Goal: Information Seeking & Learning: Learn about a topic

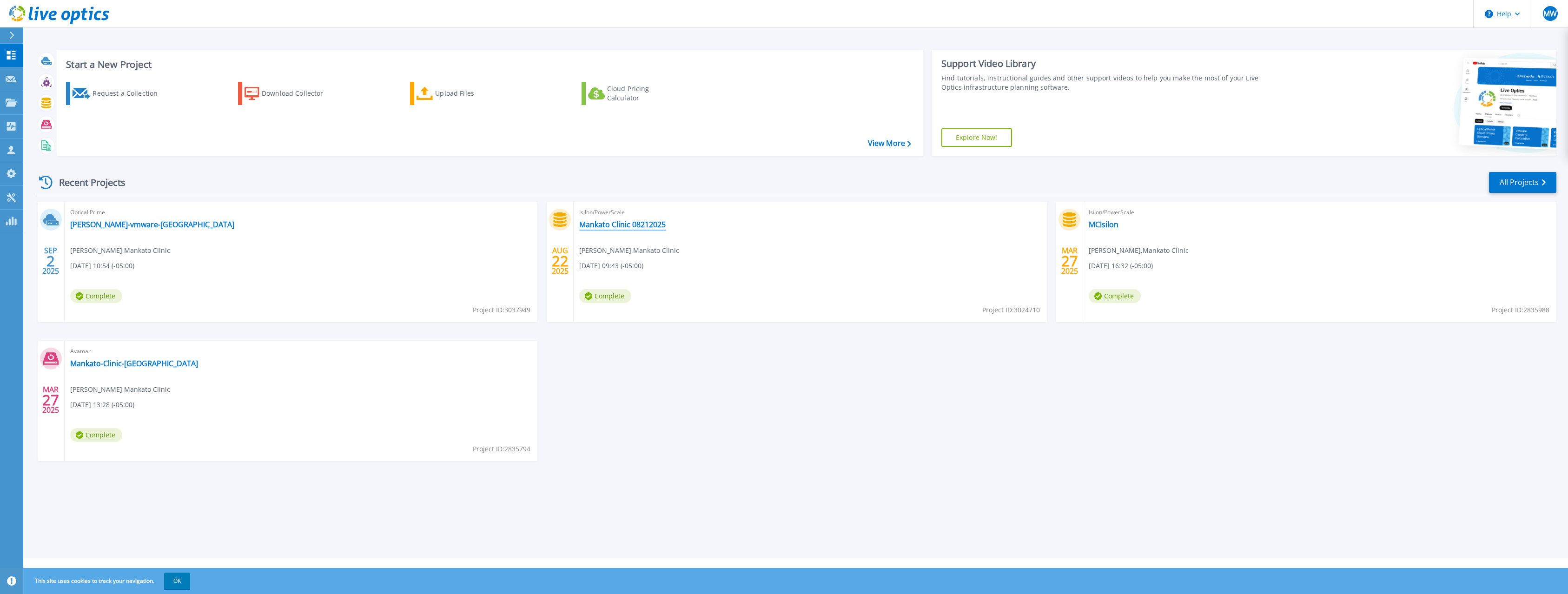
click at [600, 226] on link "Mankato Clinic 08212025" at bounding box center [622, 224] width 87 height 9
click at [117, 224] on link "Mason-vmware-mankato" at bounding box center [152, 224] width 164 height 9
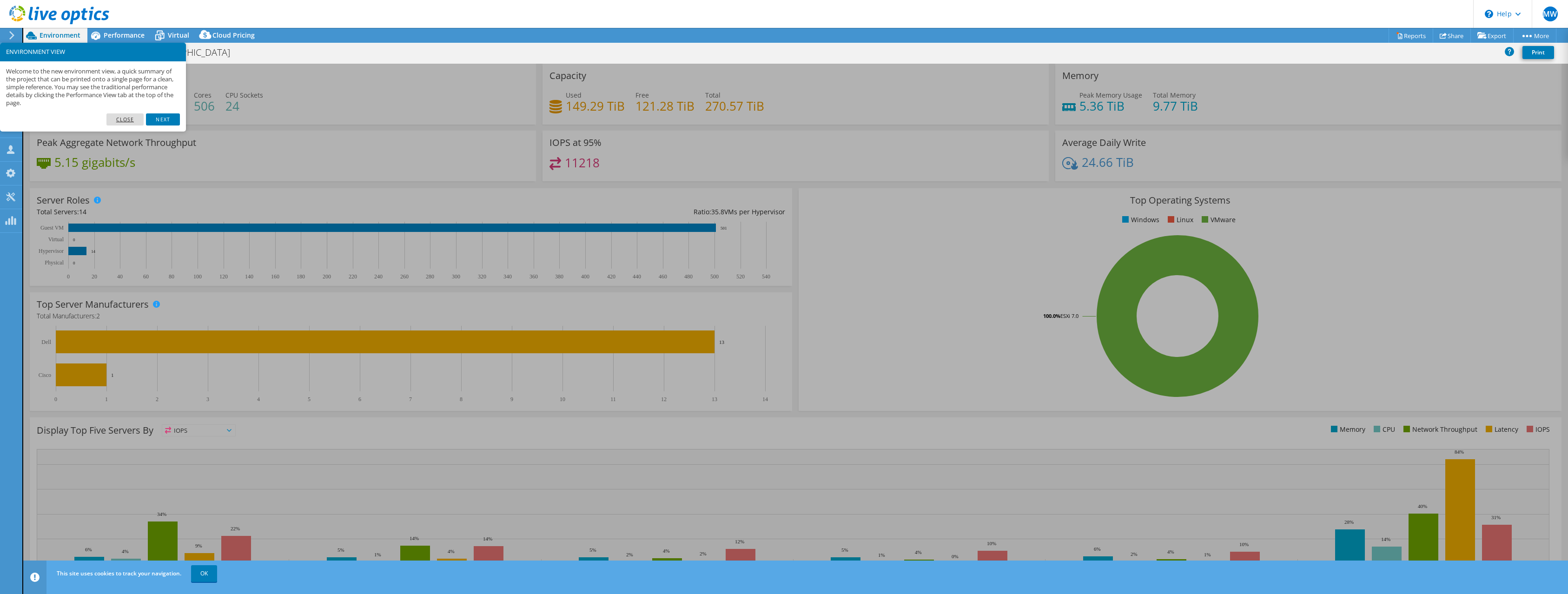
click at [127, 118] on link "Close" at bounding box center [125, 120] width 38 height 12
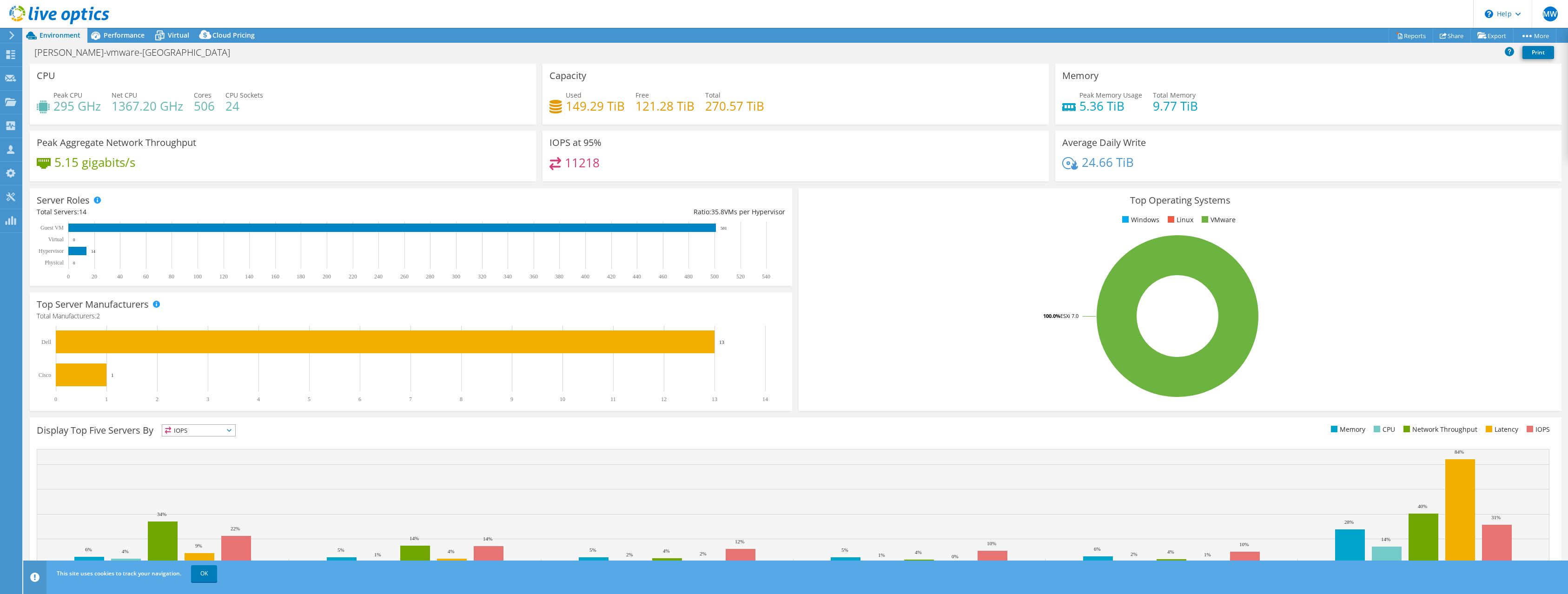
scroll to position [27, 0]
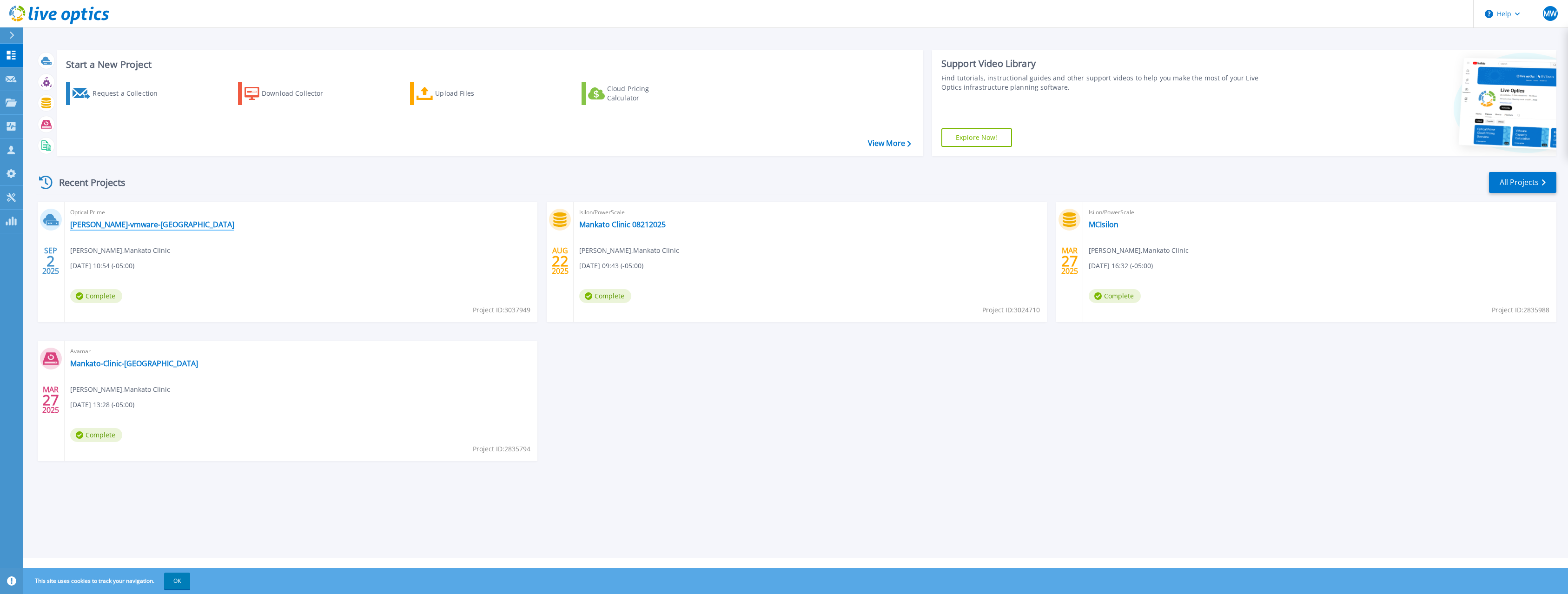
click at [103, 224] on link "[PERSON_NAME]-vmware-[GEOGRAPHIC_DATA]" at bounding box center [152, 224] width 164 height 9
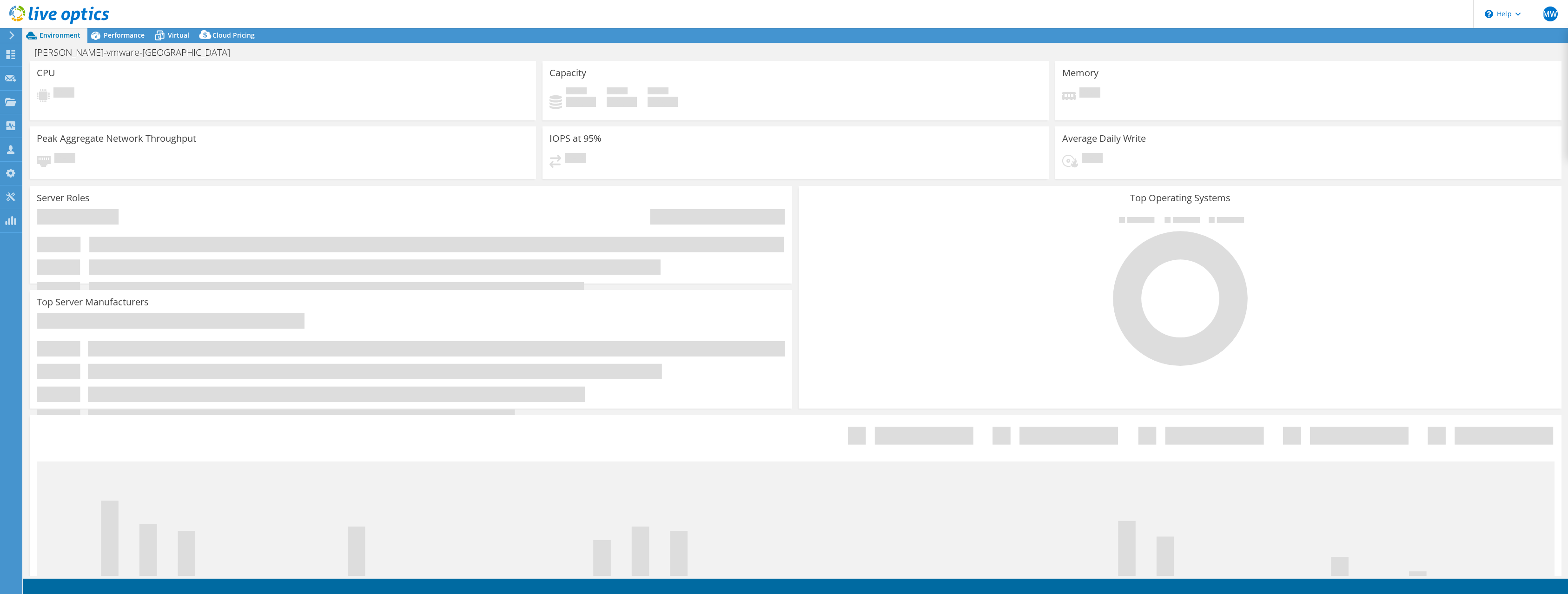
select select "USD"
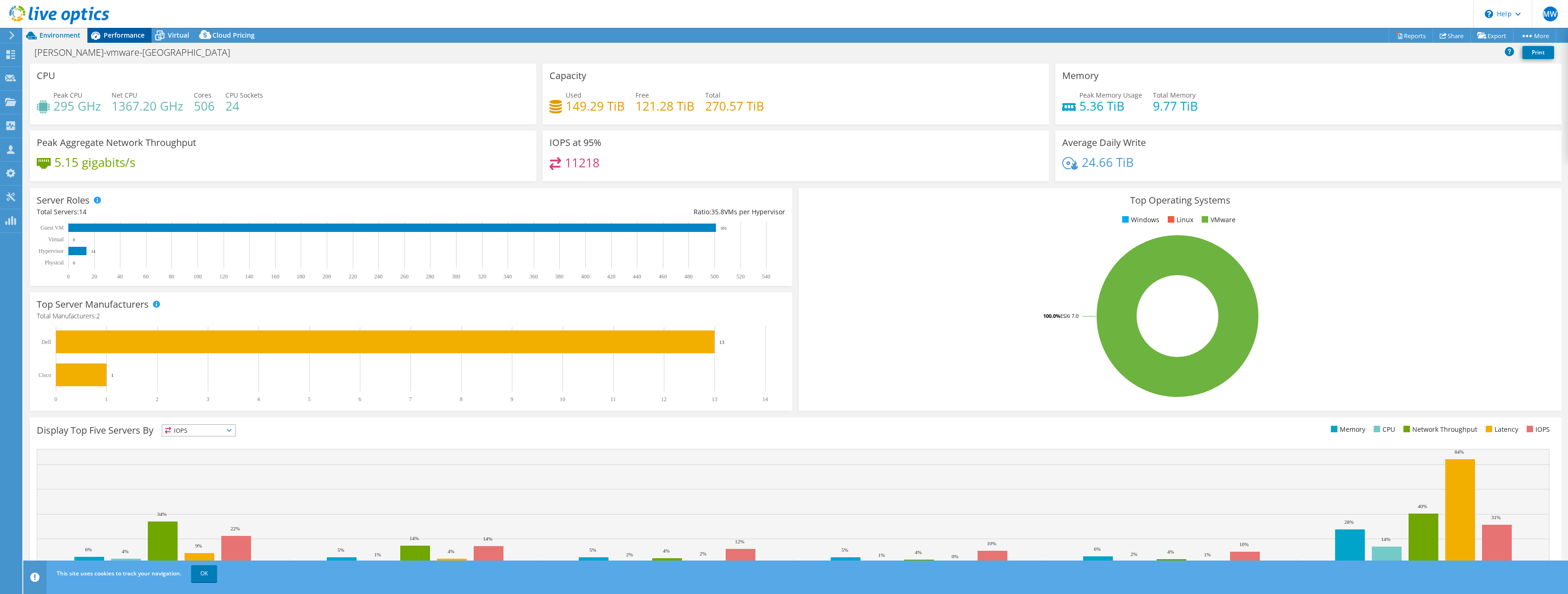
click at [118, 38] on span "Performance" at bounding box center [124, 35] width 41 height 9
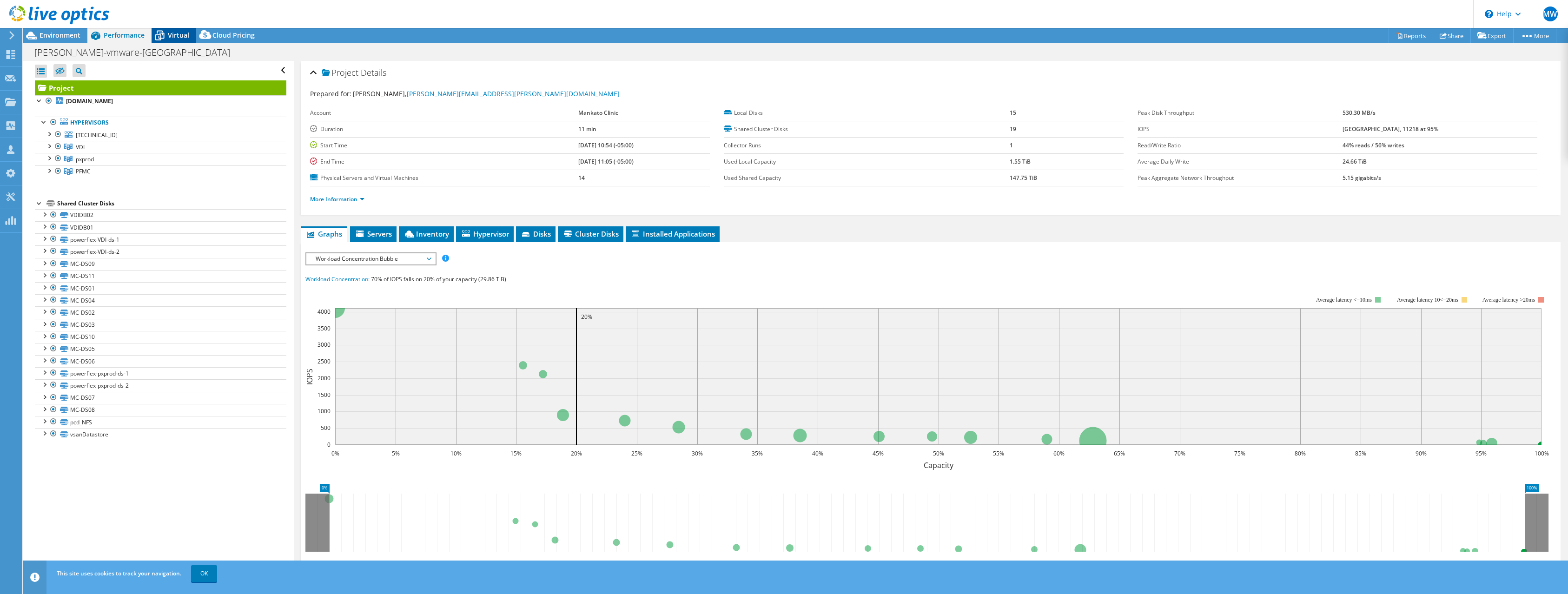
click at [176, 37] on span "Virtual" at bounding box center [179, 35] width 22 height 9
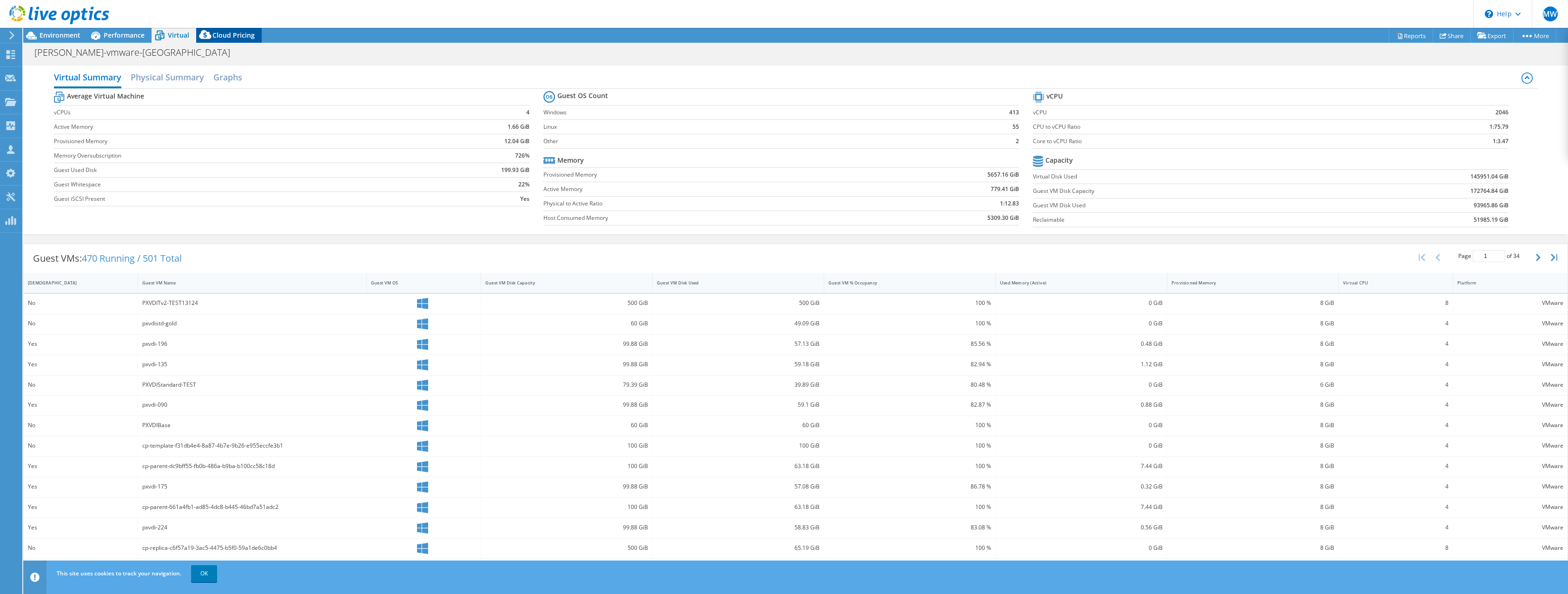
click at [229, 38] on span "Cloud Pricing" at bounding box center [233, 35] width 42 height 9
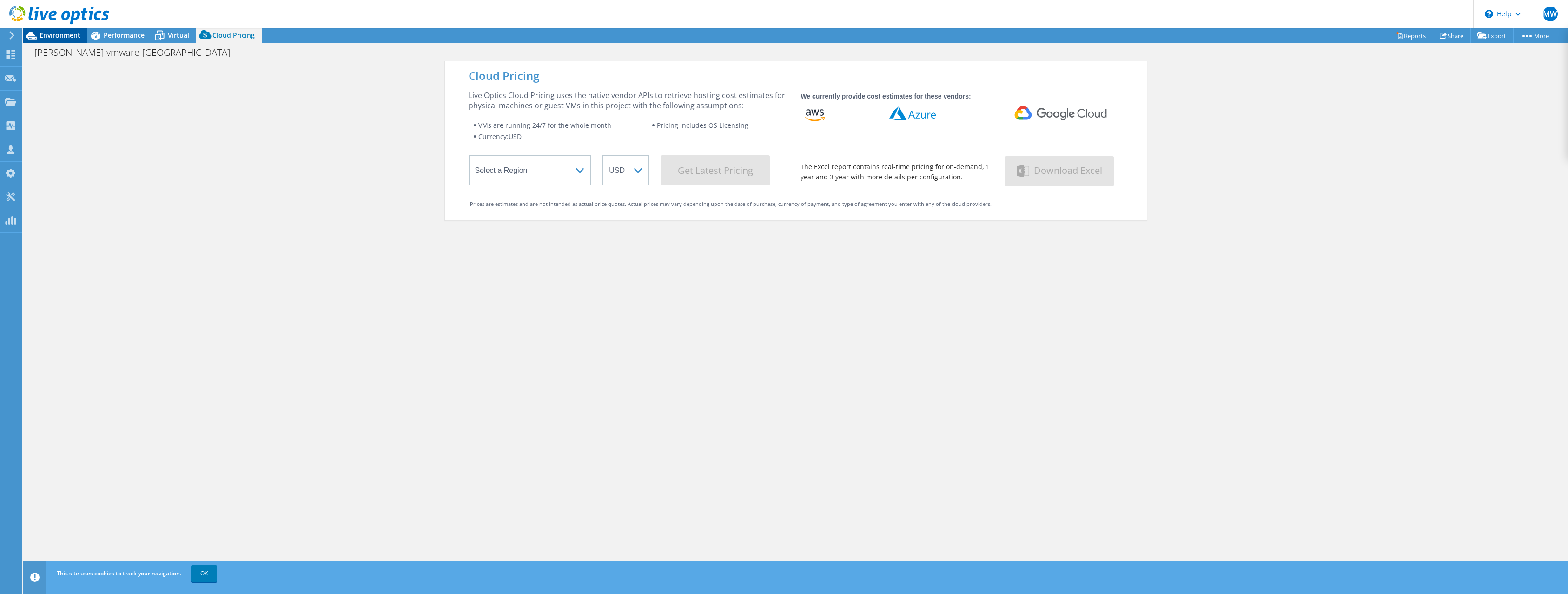
click at [57, 32] on span "Environment" at bounding box center [59, 35] width 41 height 9
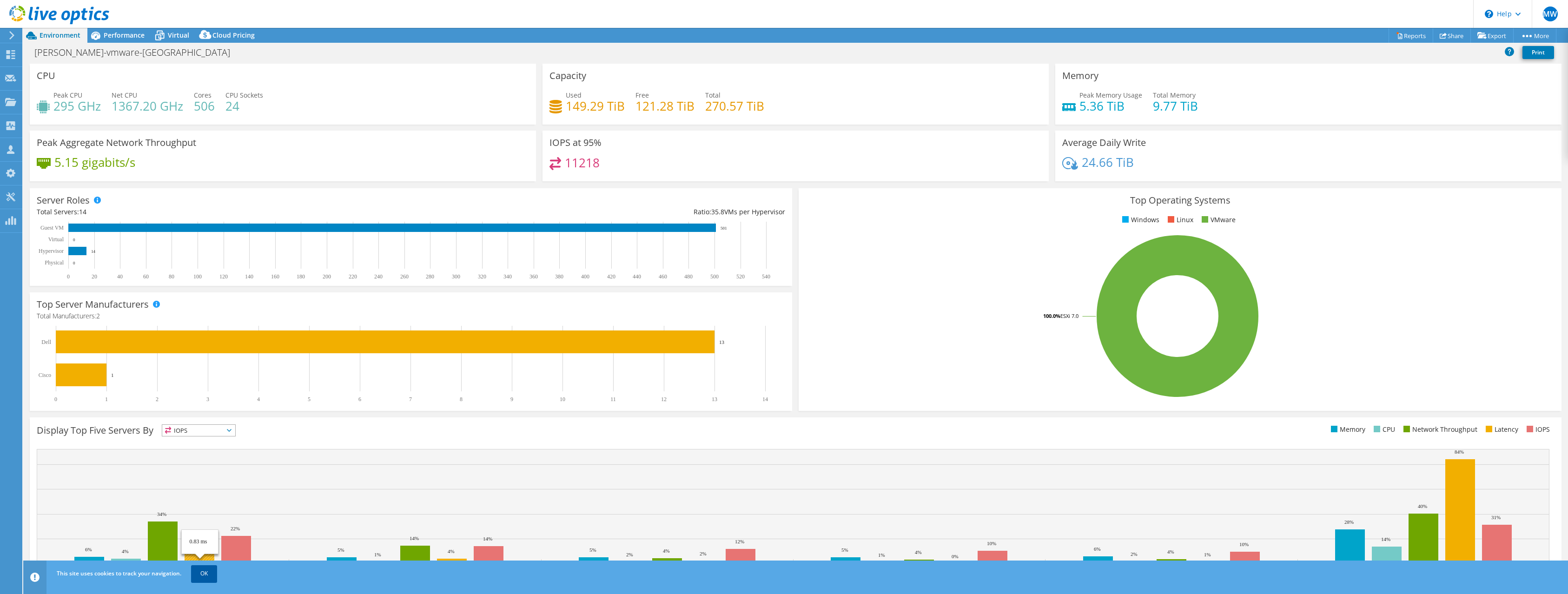
click at [206, 574] on link "OK" at bounding box center [204, 573] width 26 height 17
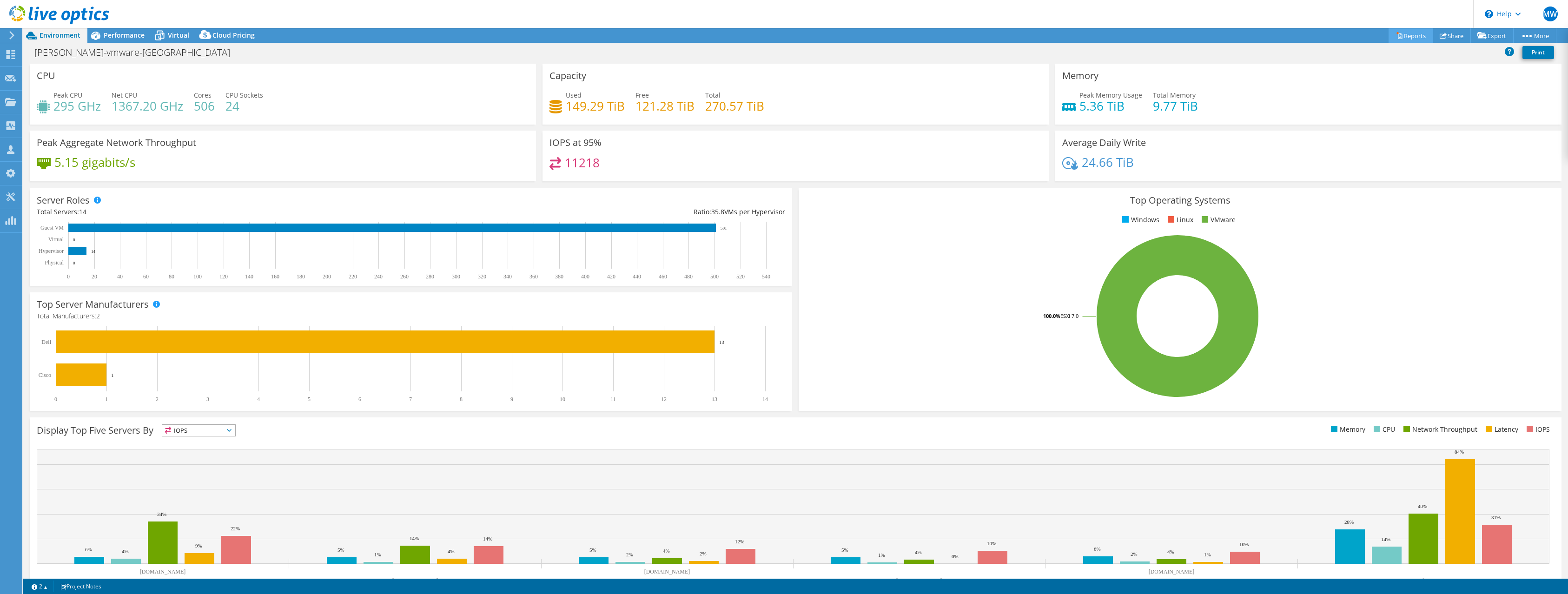
click at [1403, 34] on link "Reports" at bounding box center [1410, 36] width 44 height 15
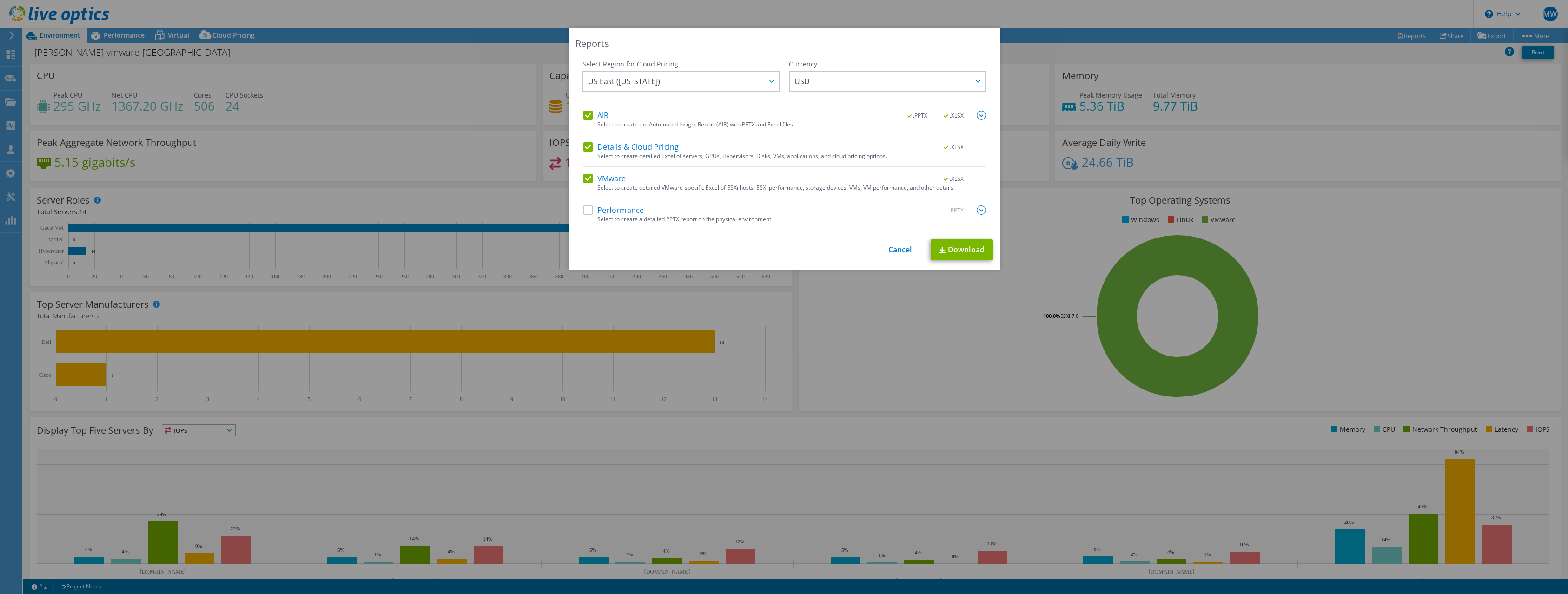
click at [589, 210] on label "Performance" at bounding box center [615, 210] width 61 height 9
click at [0, 0] on input "Performance" at bounding box center [0, 0] width 0 height 0
click at [956, 253] on link "Download" at bounding box center [961, 249] width 62 height 21
click at [725, 78] on span "US East ([US_STATE])" at bounding box center [683, 80] width 191 height 19
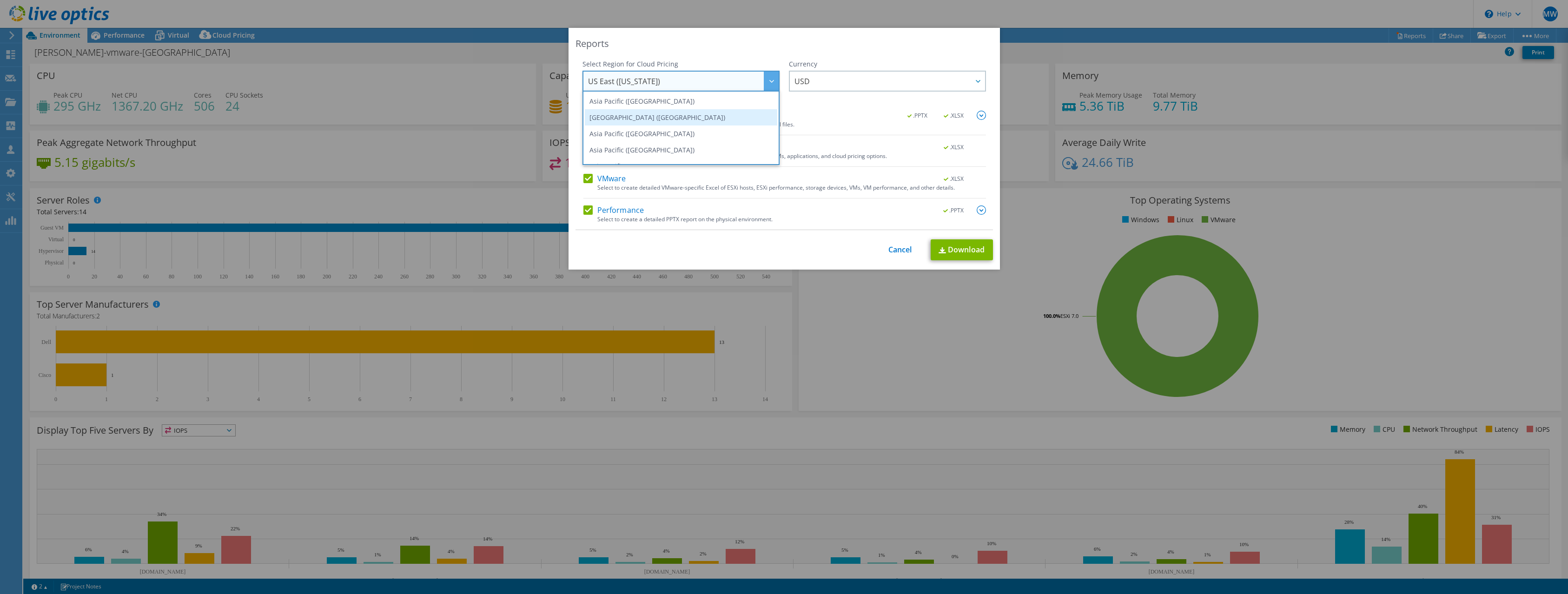
scroll to position [126, 0]
click at [891, 38] on div "Reports" at bounding box center [784, 43] width 418 height 13
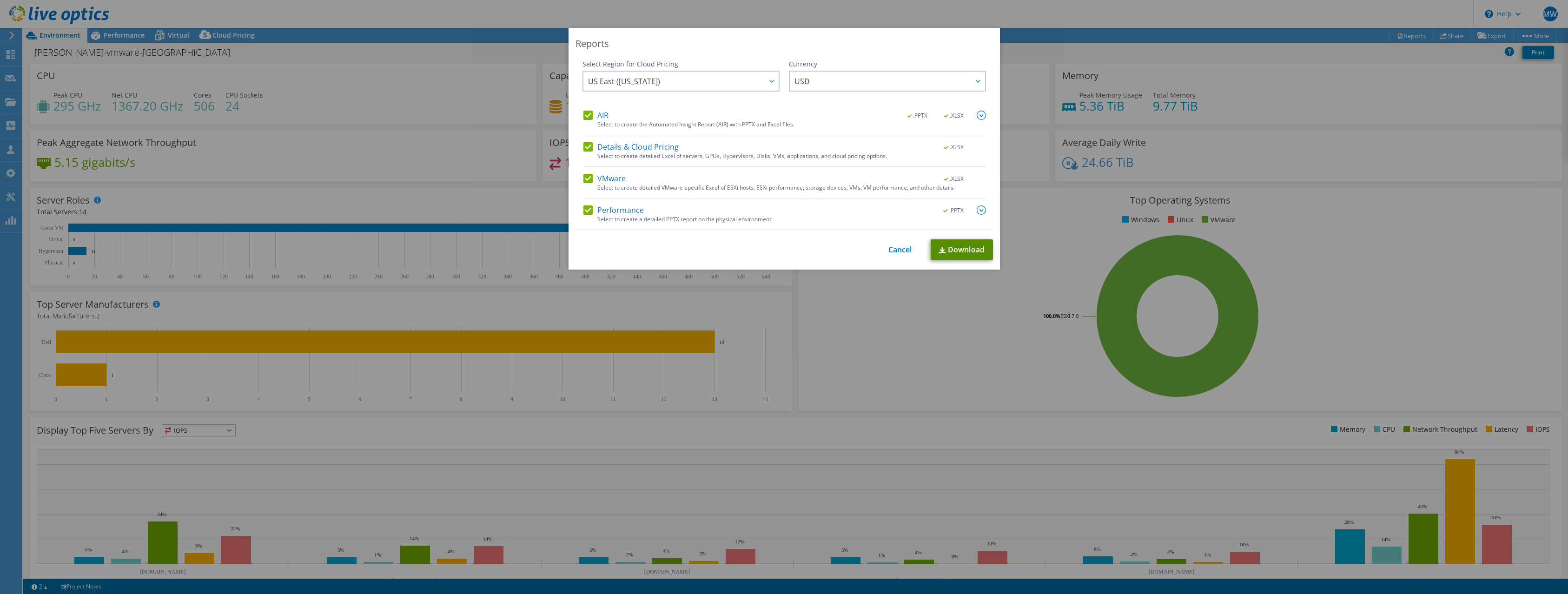
click at [949, 246] on link "Download" at bounding box center [961, 249] width 62 height 21
click at [895, 249] on link "Cancel" at bounding box center [900, 249] width 24 height 9
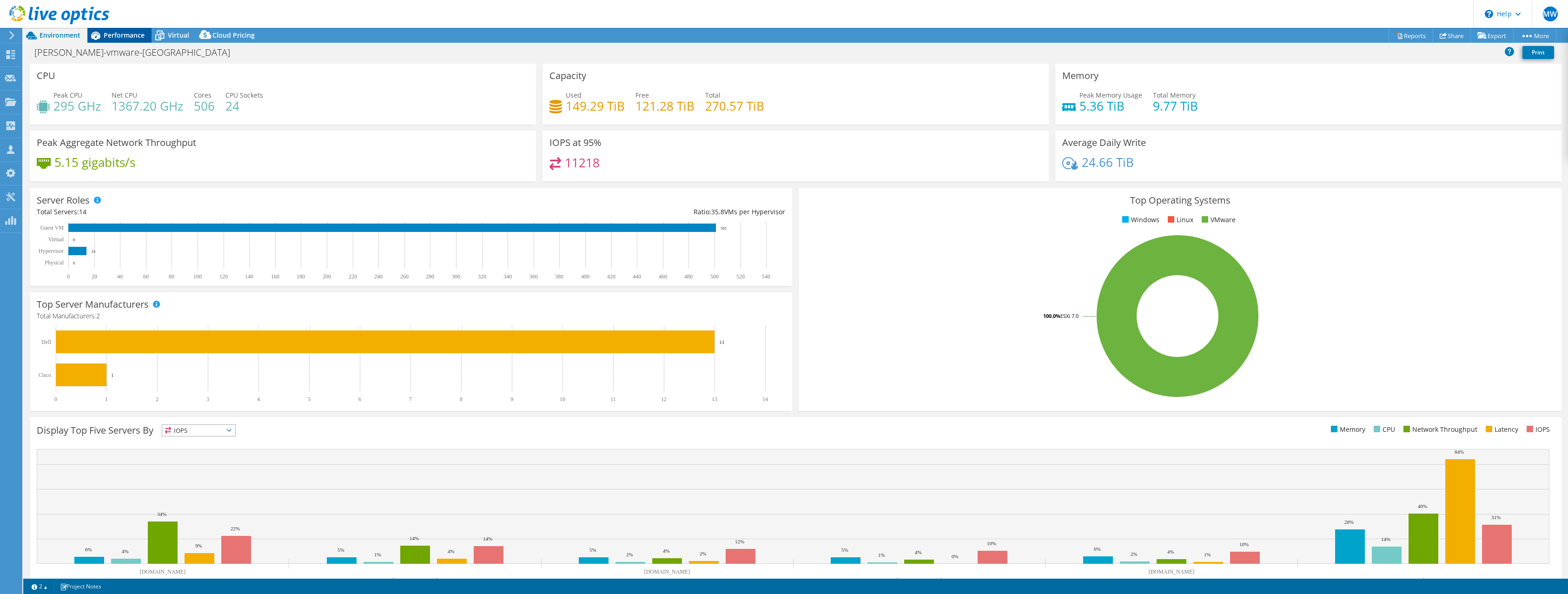
click at [124, 36] on span "Performance" at bounding box center [124, 35] width 41 height 9
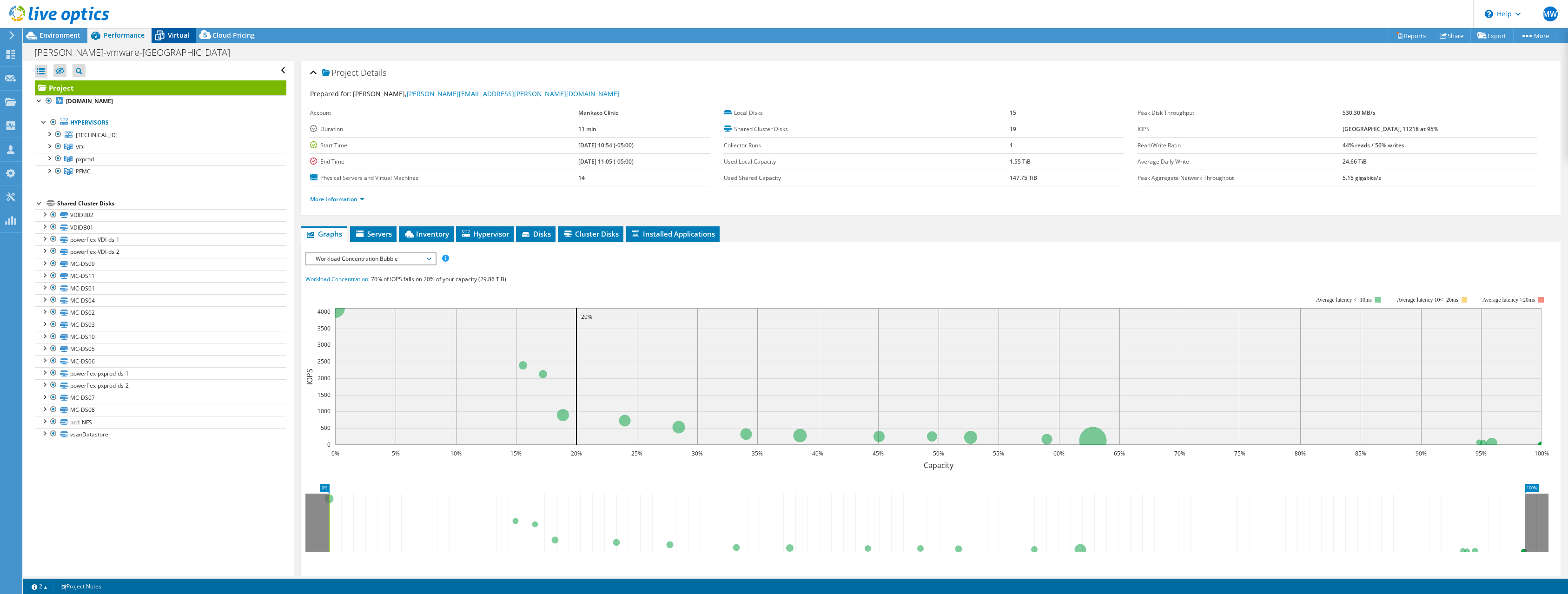
click at [162, 33] on icon at bounding box center [159, 37] width 9 height 8
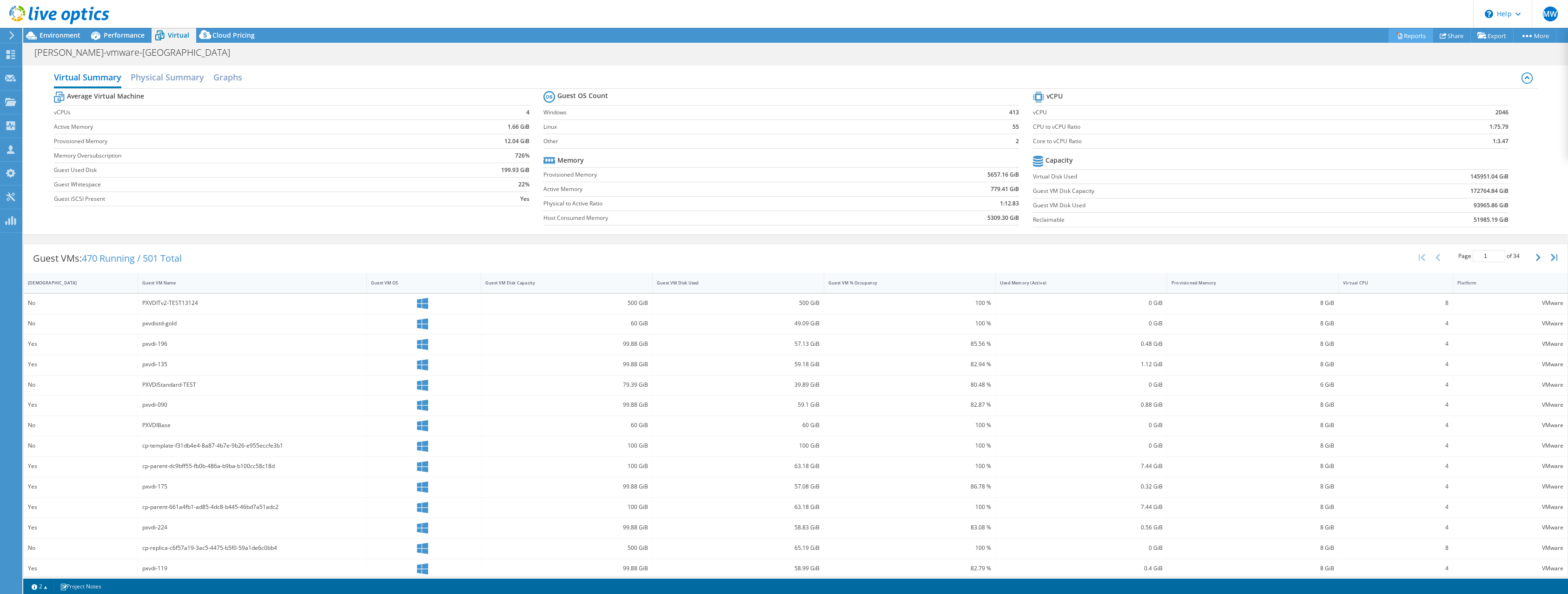
click at [1402, 38] on link "Reports" at bounding box center [1410, 36] width 44 height 15
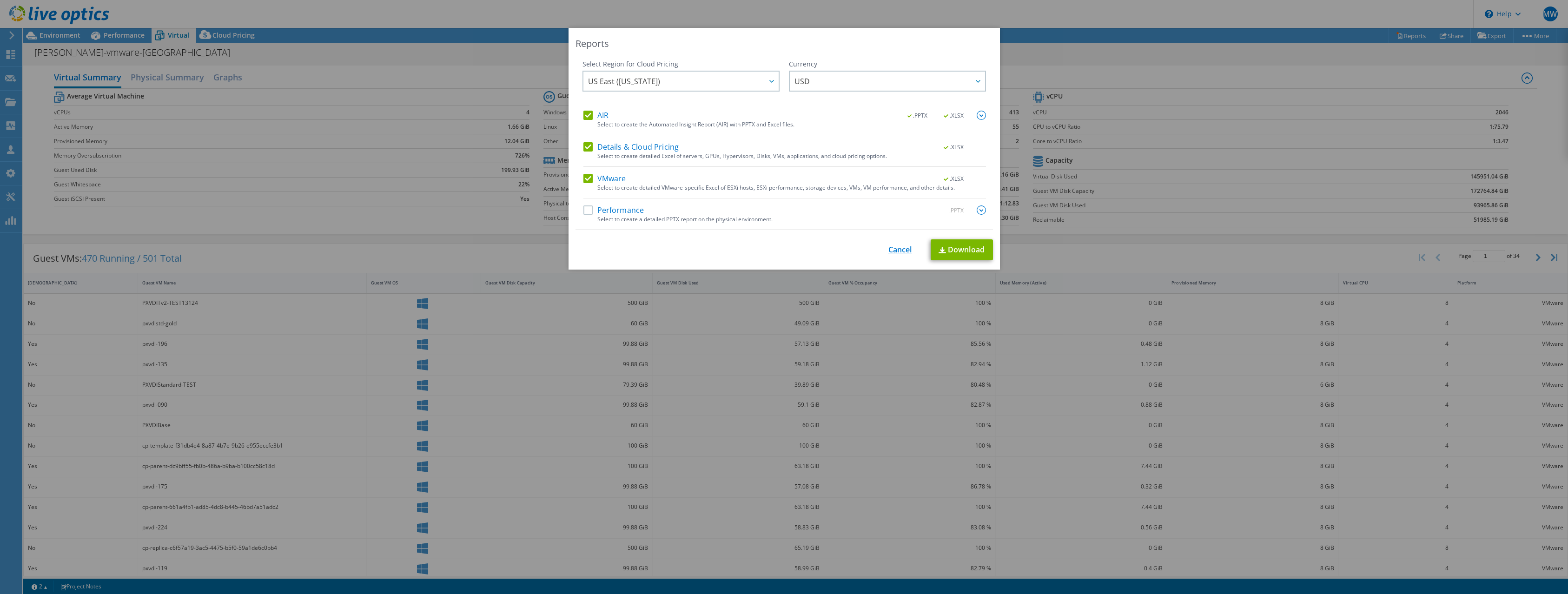
click at [900, 248] on link "Cancel" at bounding box center [900, 249] width 24 height 9
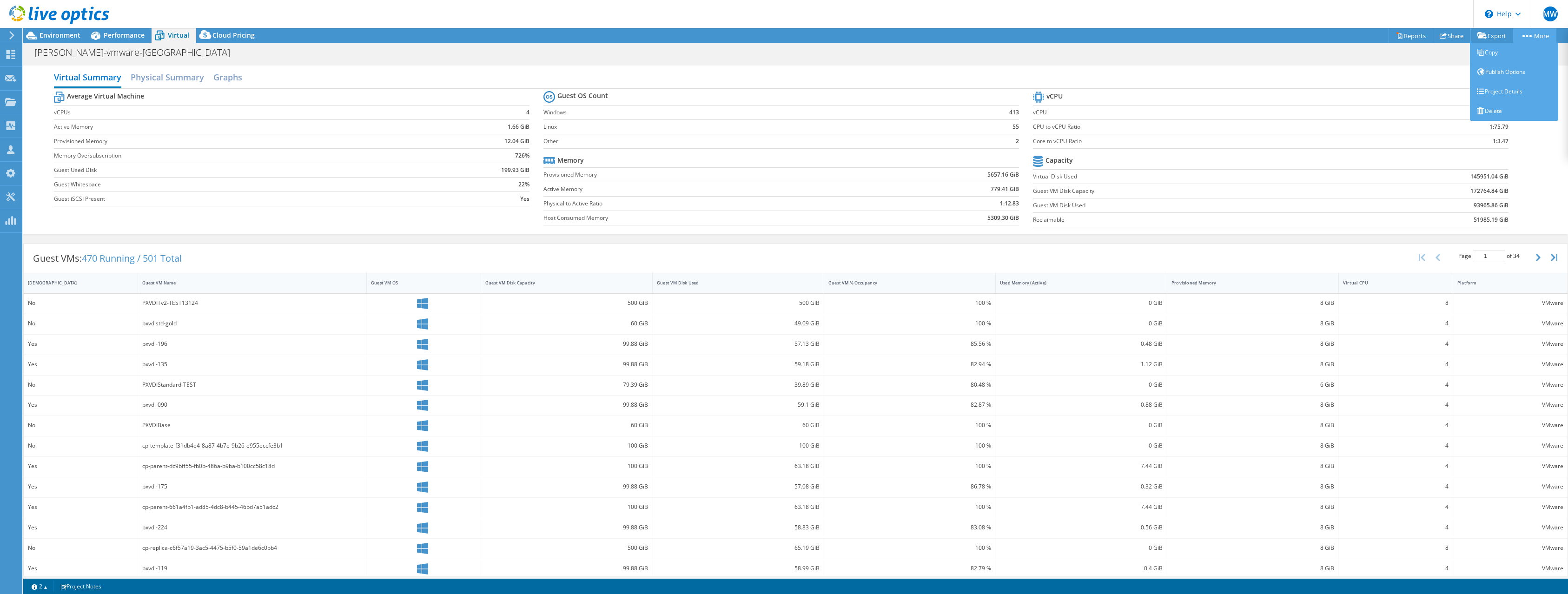
click at [1531, 40] on link "More" at bounding box center [1535, 36] width 43 height 15
click at [1369, 54] on div "[PERSON_NAME]-vmware-[GEOGRAPHIC_DATA] Print" at bounding box center [796, 51] width 1545 height 17
click at [181, 78] on h2 "Physical Summary" at bounding box center [167, 78] width 73 height 21
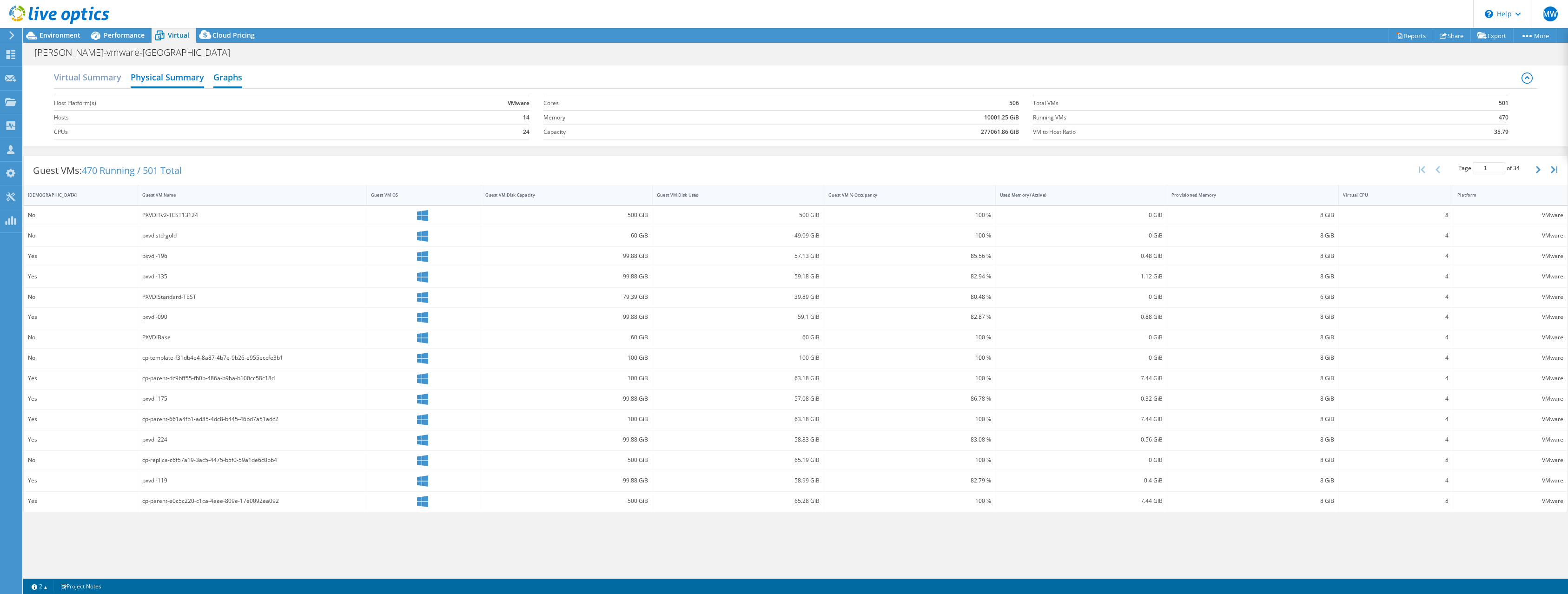
click at [219, 79] on h2 "Graphs" at bounding box center [227, 78] width 29 height 21
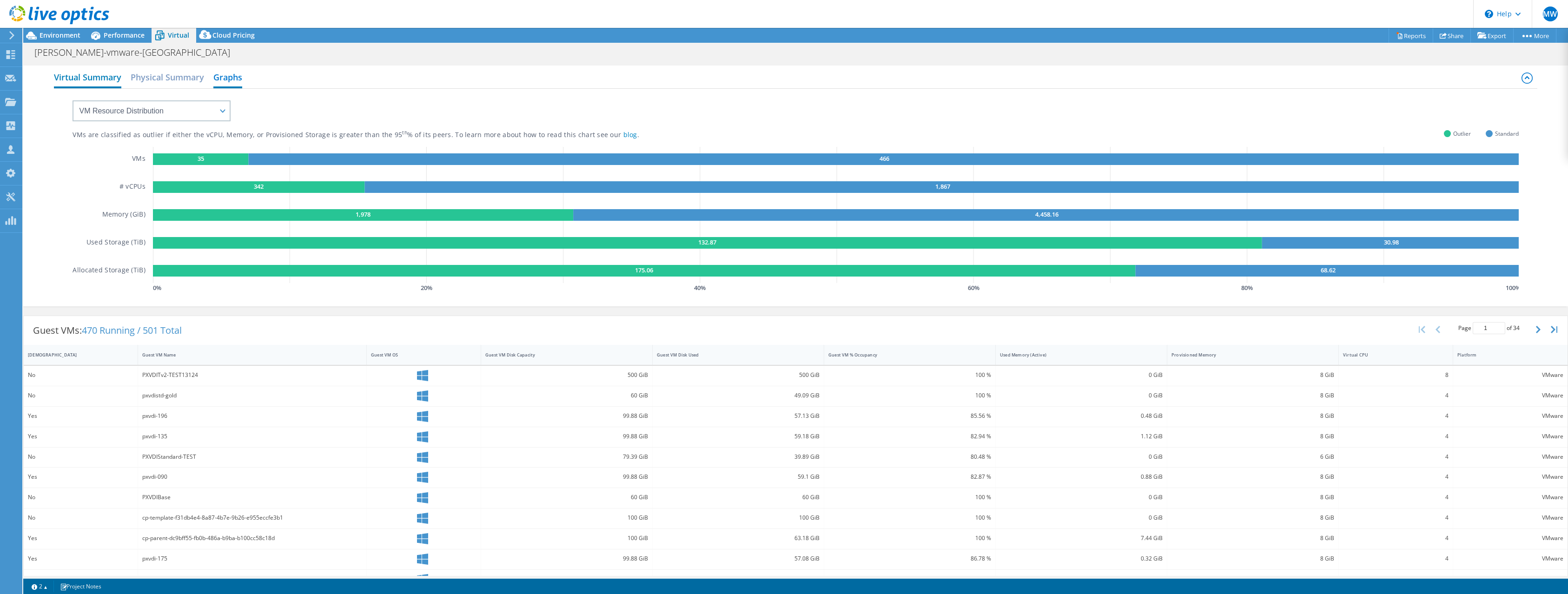
click at [102, 77] on h2 "Virtual Summary" at bounding box center [88, 78] width 67 height 21
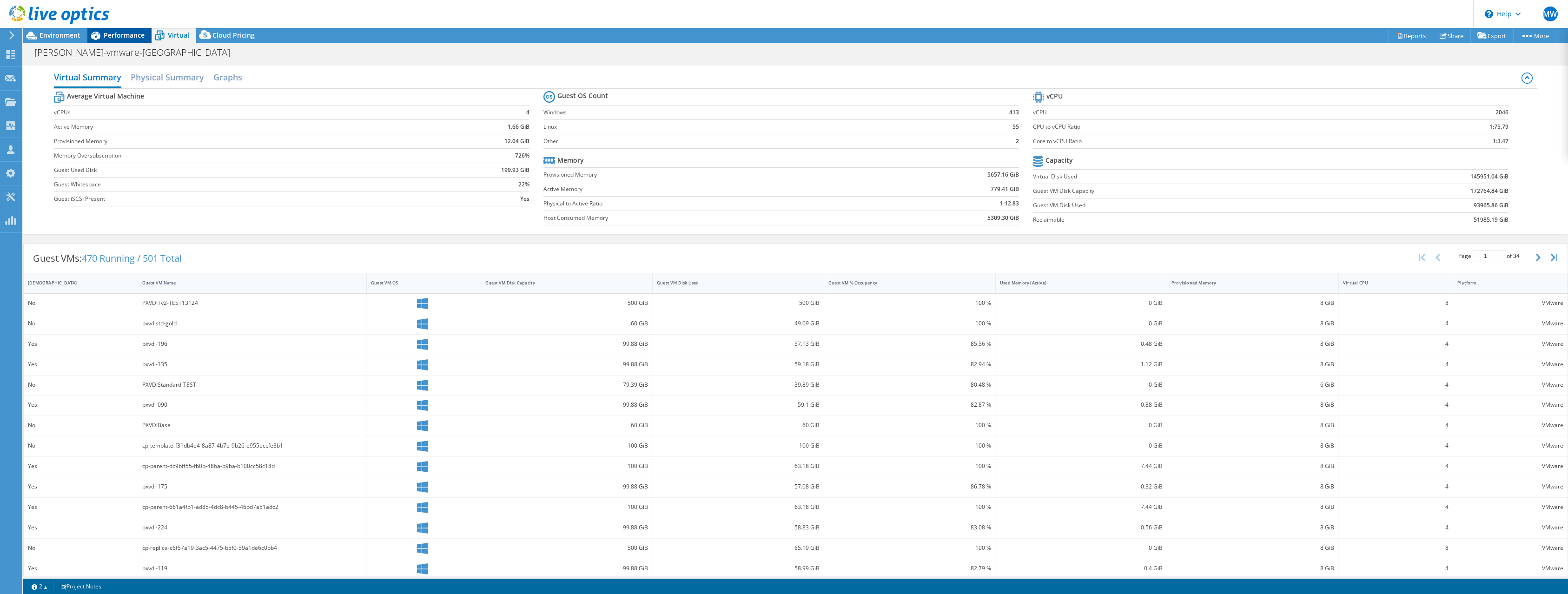
click at [134, 32] on span "Performance" at bounding box center [124, 35] width 41 height 9
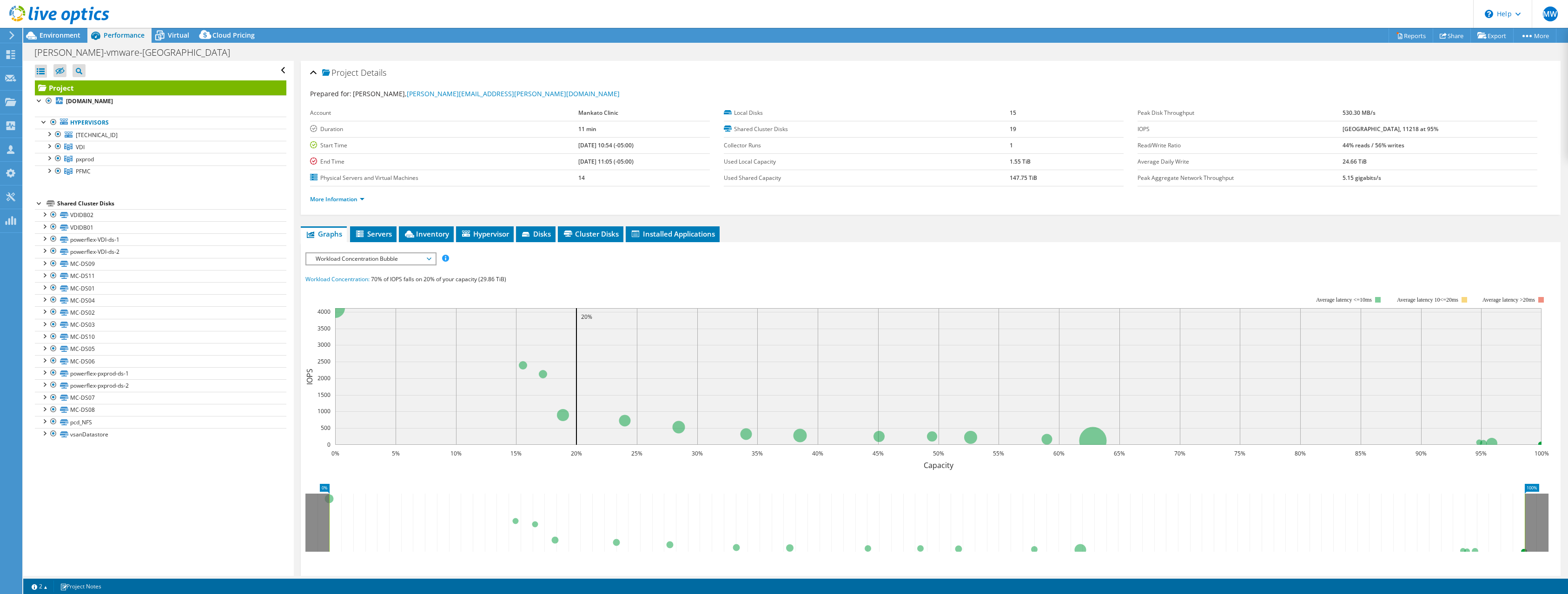
click at [63, 31] on div at bounding box center [54, 16] width 110 height 32
click at [62, 36] on span "Environment" at bounding box center [59, 35] width 41 height 9
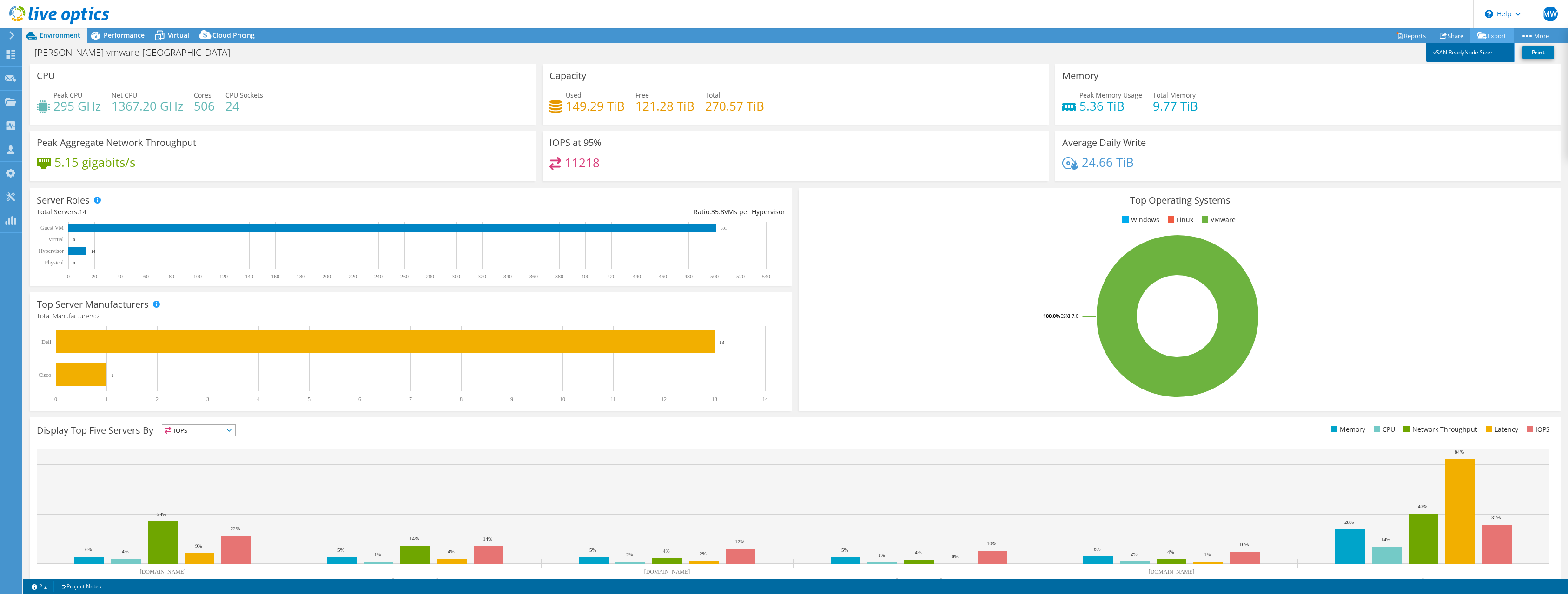
click at [1461, 51] on link "vSAN ReadyNode Sizer" at bounding box center [1470, 52] width 88 height 20
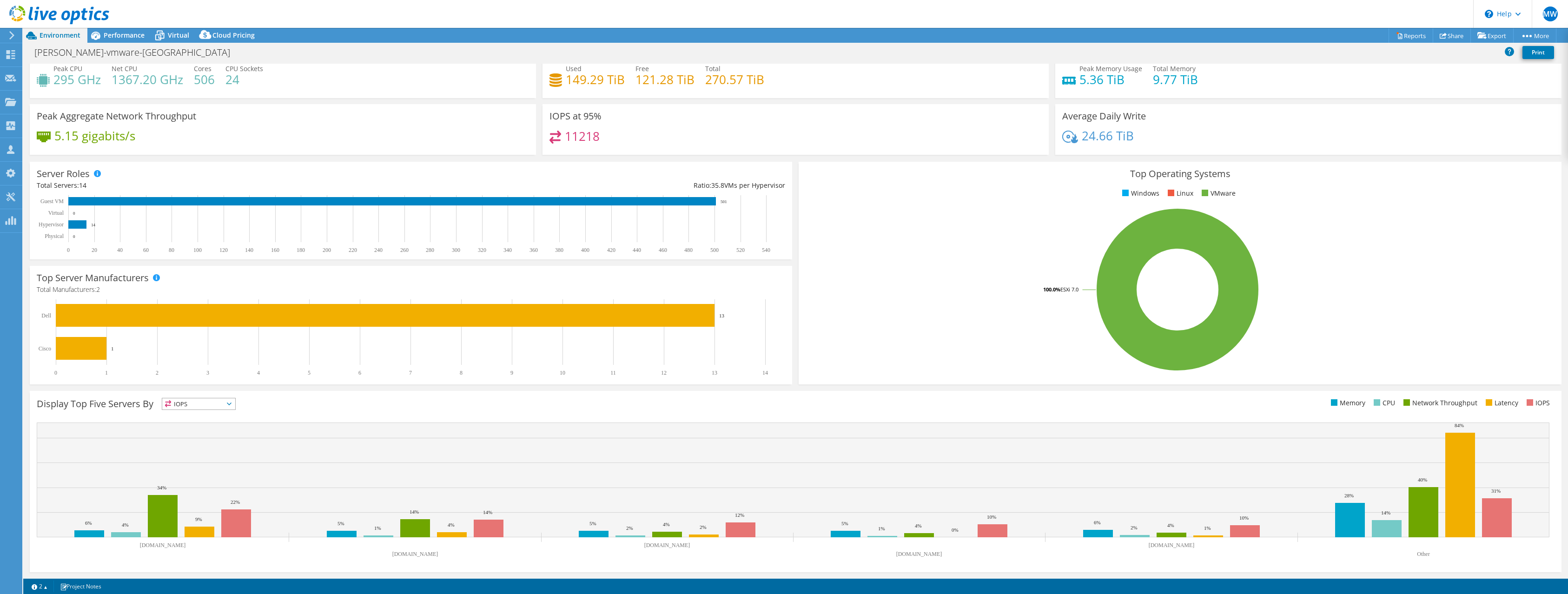
click at [231, 406] on span "IOPS" at bounding box center [199, 403] width 73 height 11
click at [300, 406] on div "Display Top Five Servers By IOPS IOPS" at bounding box center [416, 406] width 759 height 16
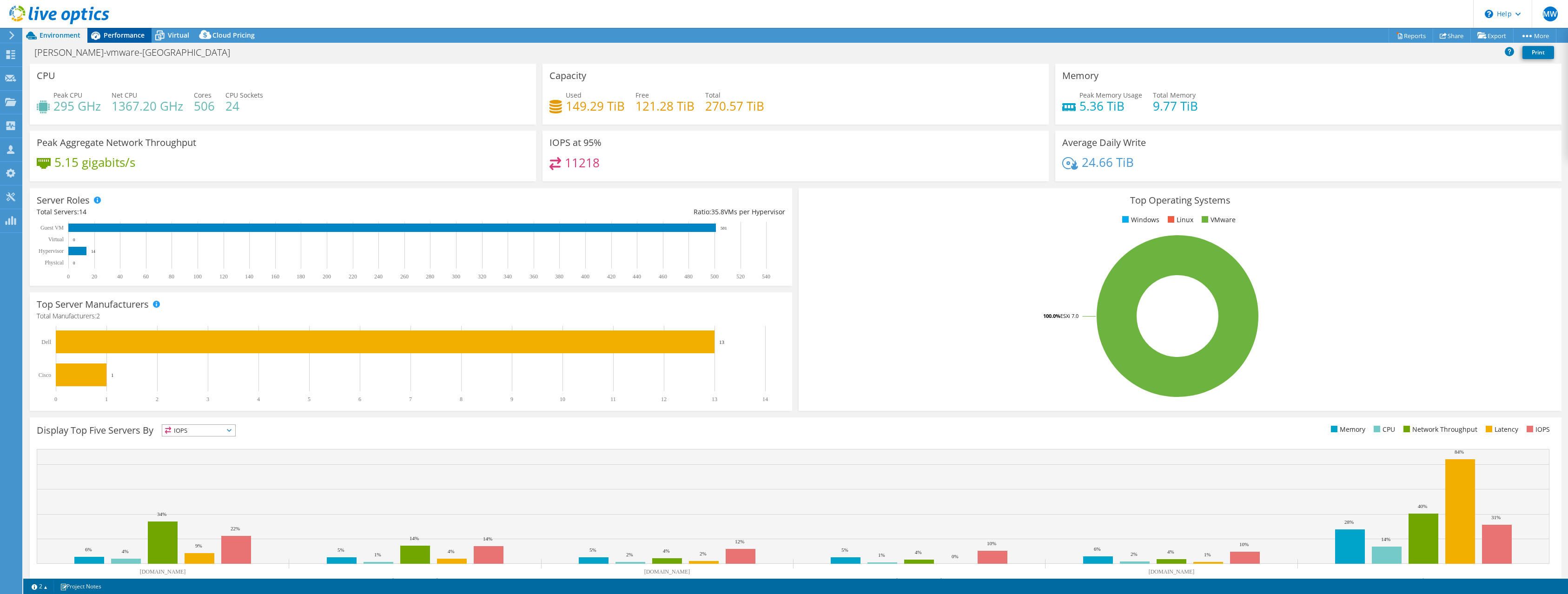
click at [117, 32] on span "Performance" at bounding box center [124, 35] width 41 height 9
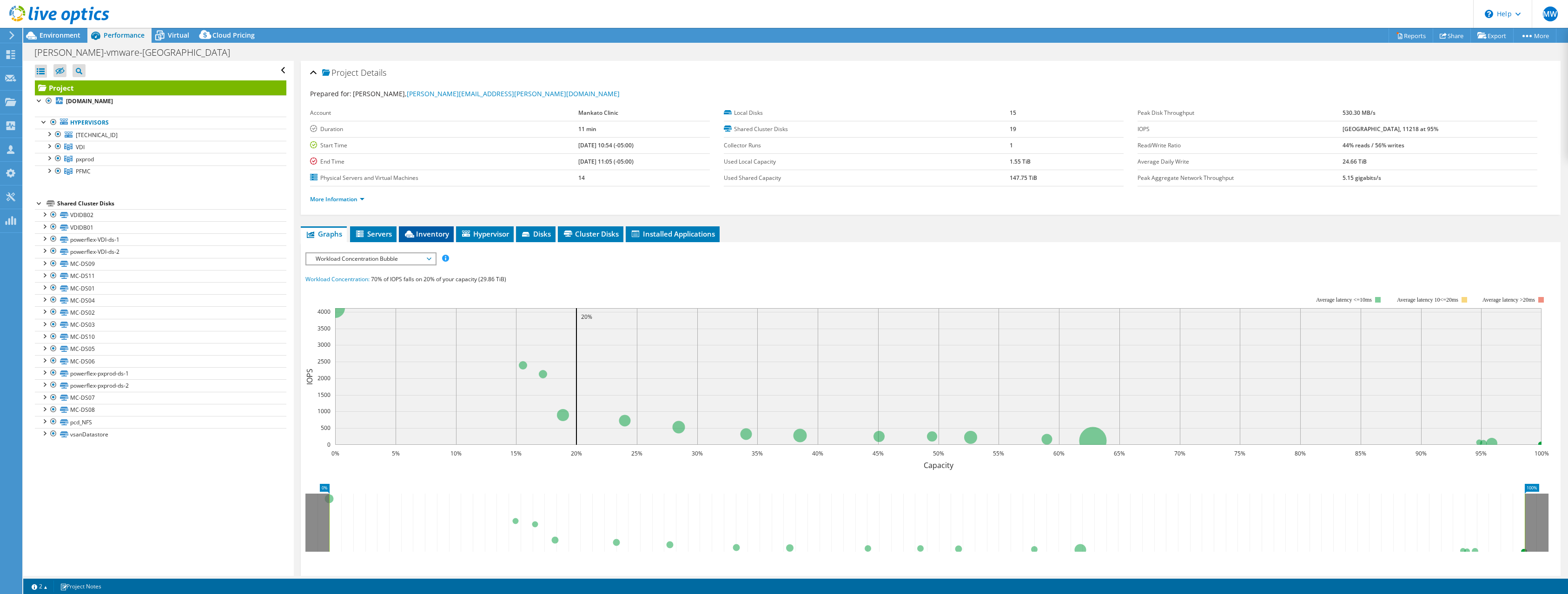
click at [421, 228] on li "Inventory" at bounding box center [427, 234] width 55 height 16
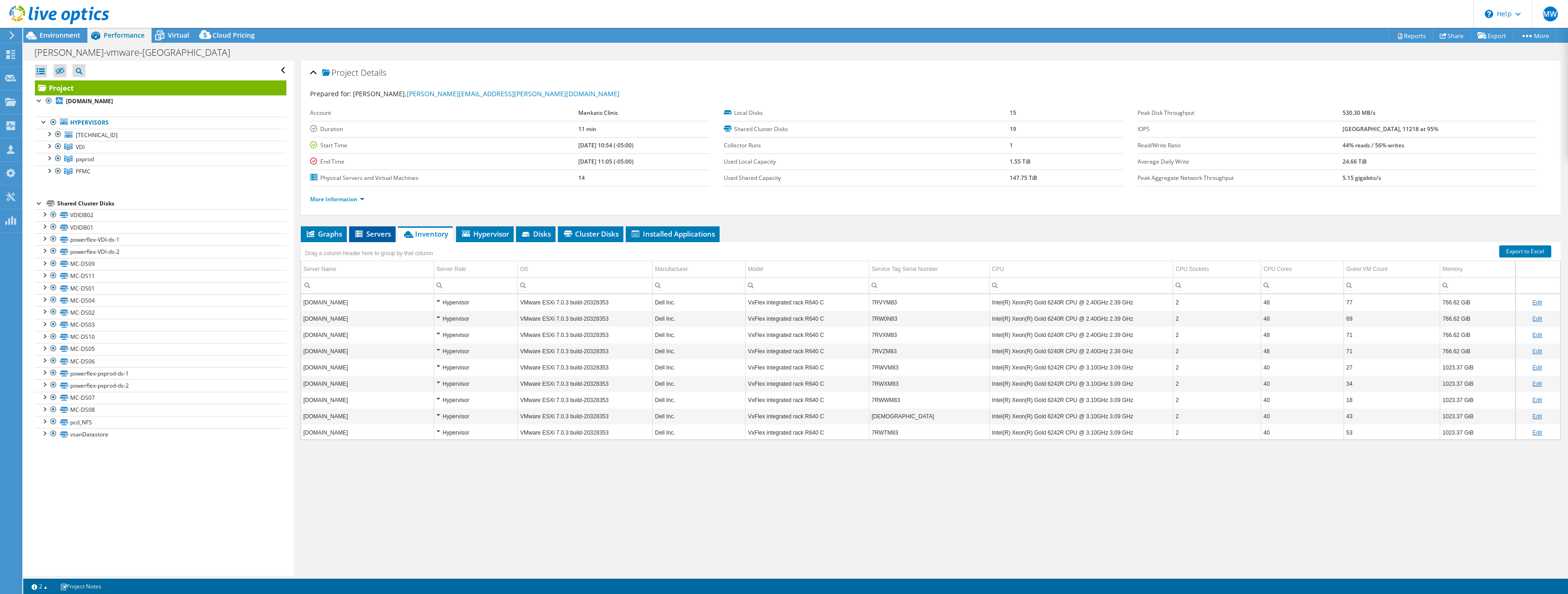
click at [378, 233] on span "Servers" at bounding box center [372, 233] width 38 height 9
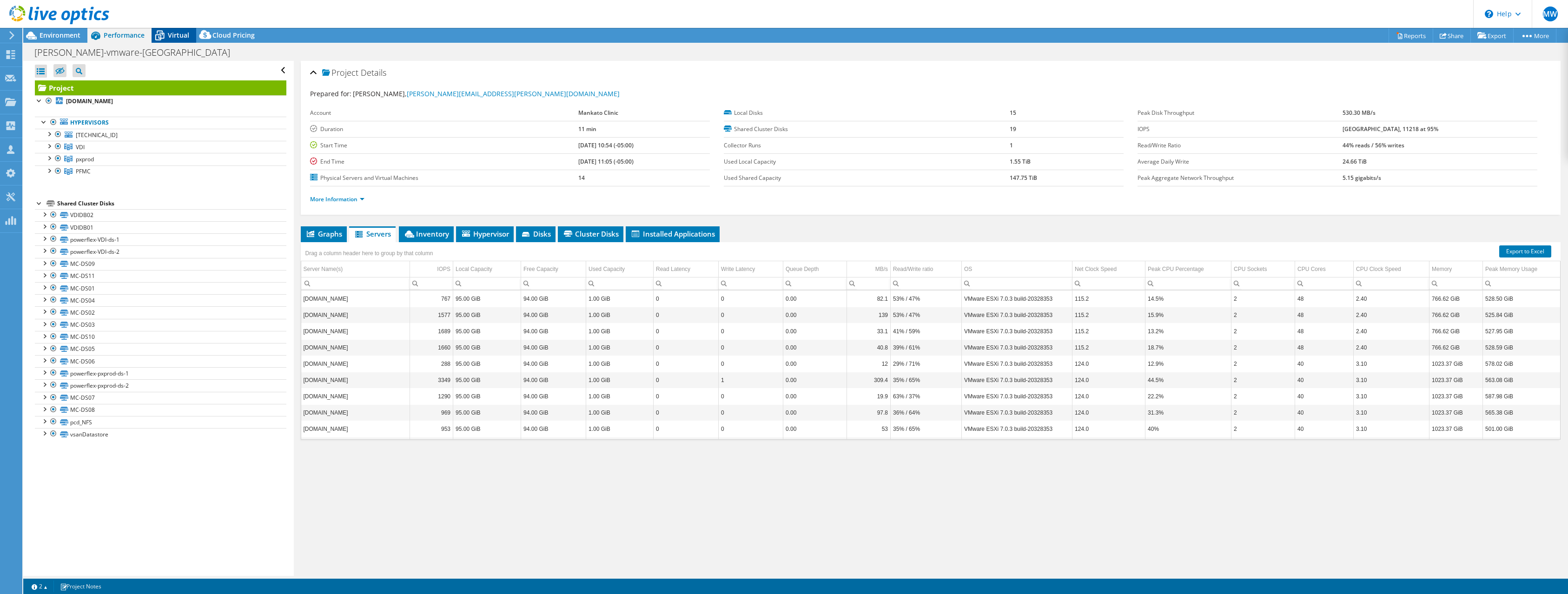
click at [174, 33] on span "Virtual" at bounding box center [179, 35] width 22 height 9
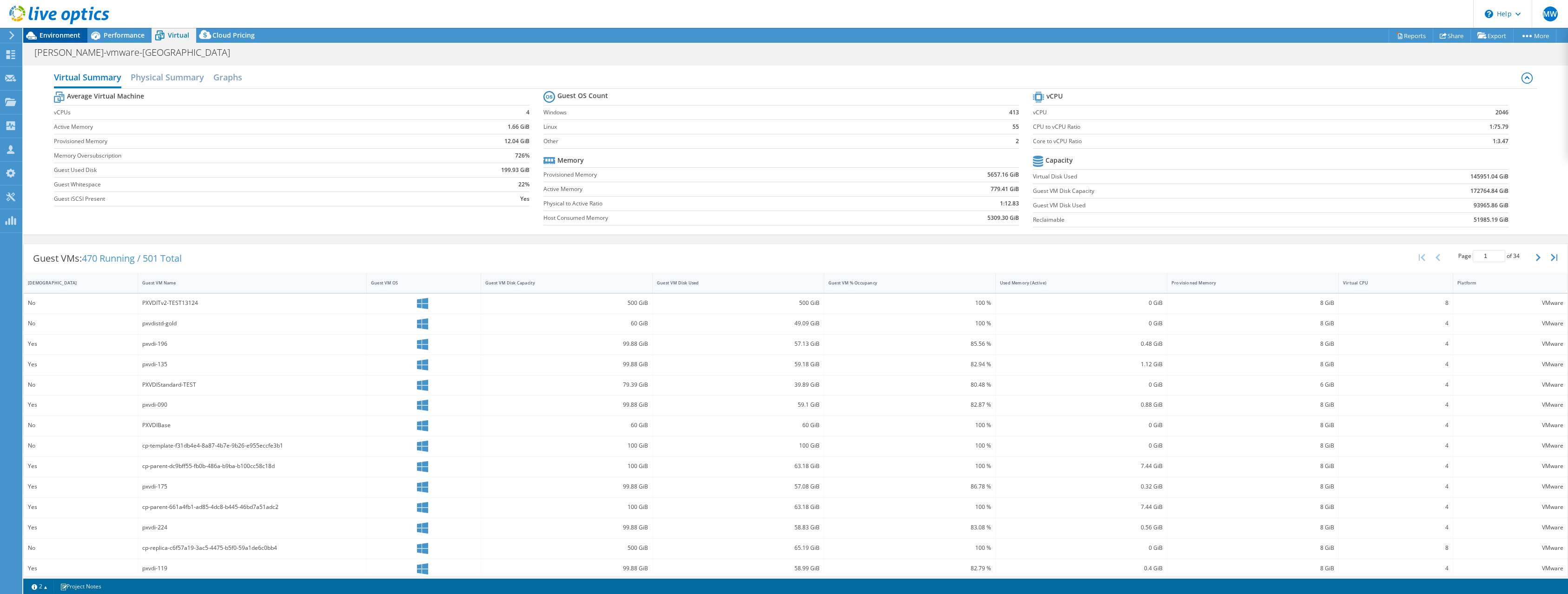
click at [56, 38] on span "Environment" at bounding box center [59, 35] width 41 height 9
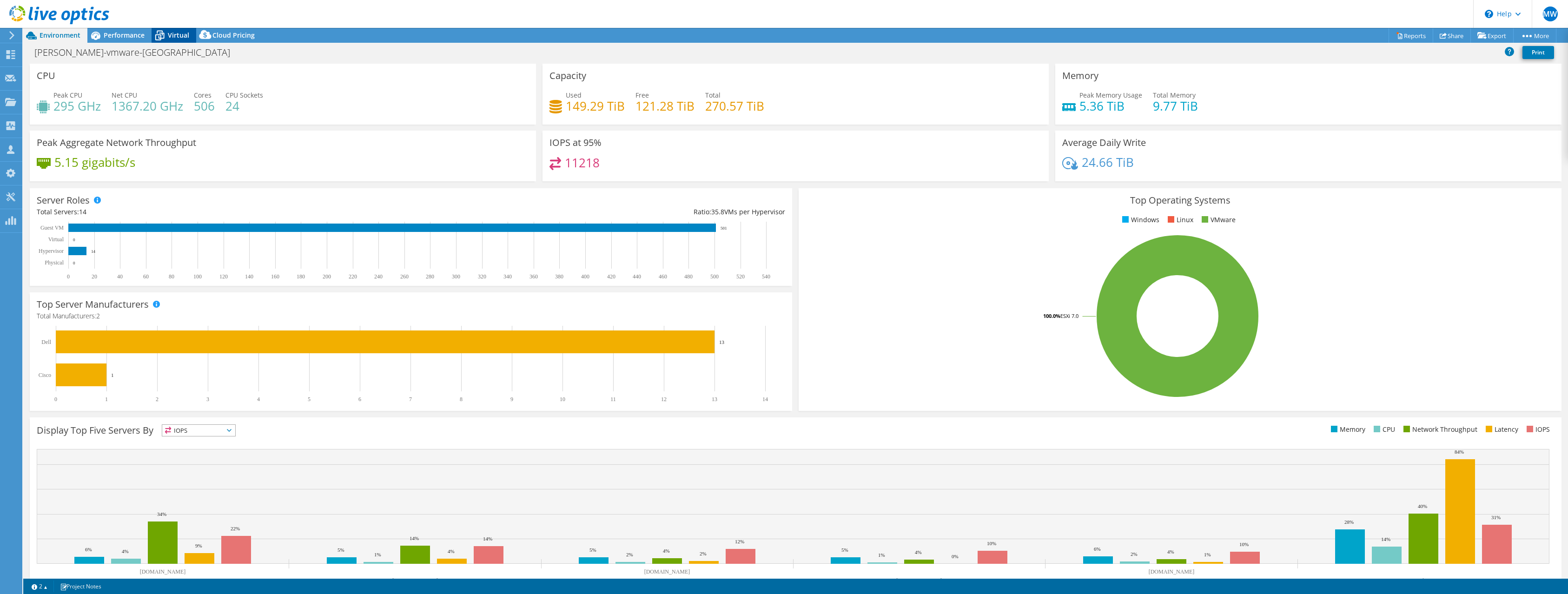
click at [165, 36] on icon at bounding box center [159, 36] width 16 height 16
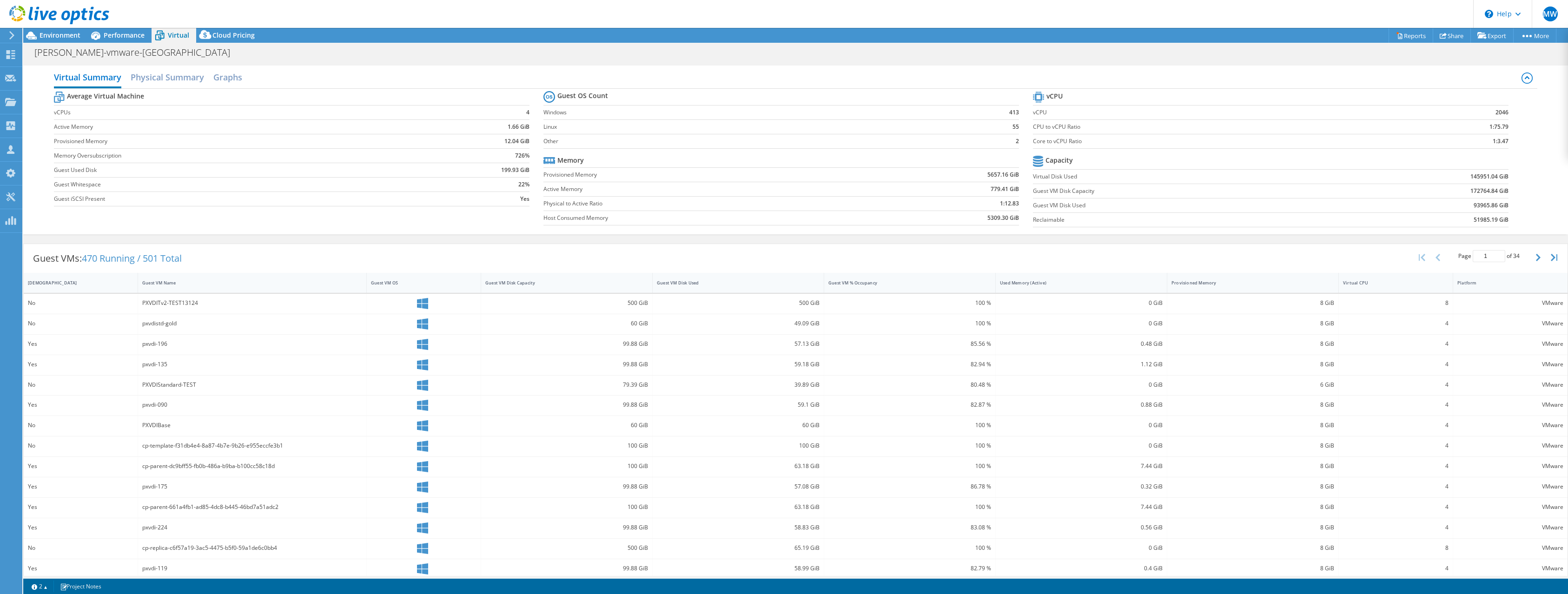
click at [1484, 206] on b "93965.86 GiB" at bounding box center [1491, 205] width 35 height 9
copy b "93965.86"
click at [1483, 219] on b "51985.19 GiB" at bounding box center [1491, 219] width 35 height 9
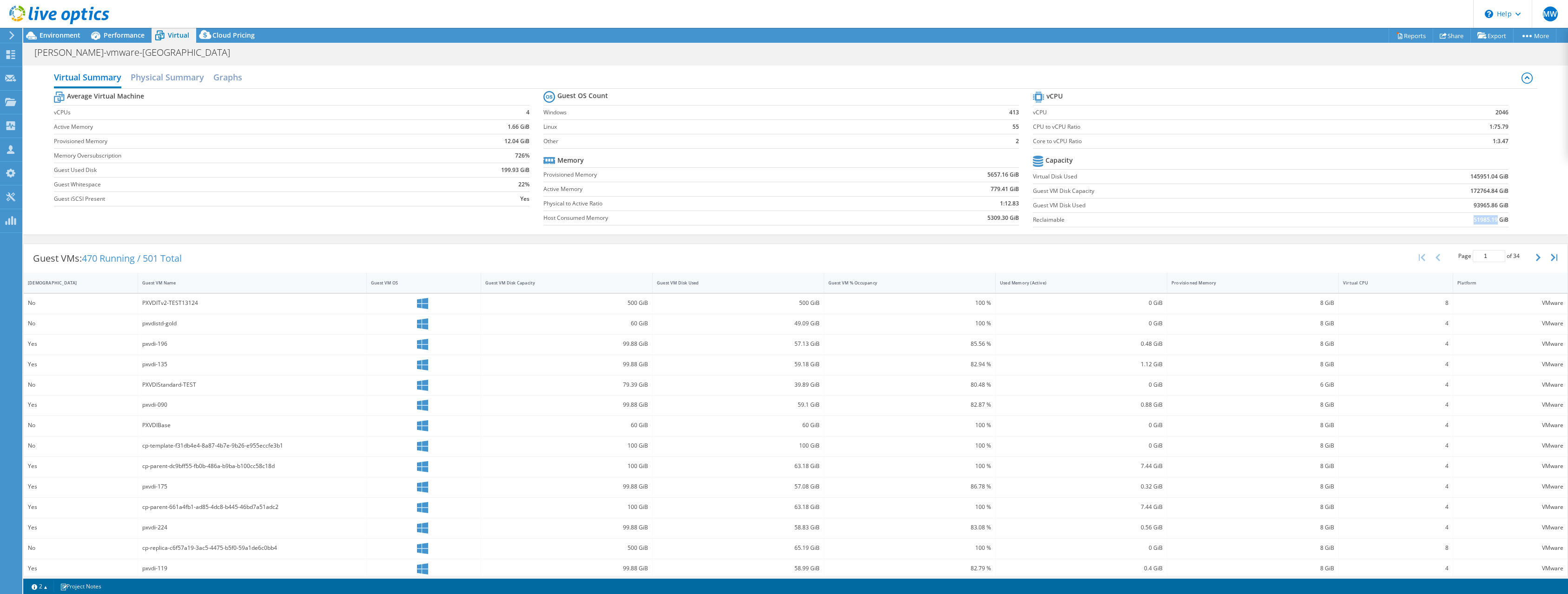
copy b "51985.19"
